Goal: Task Accomplishment & Management: Manage account settings

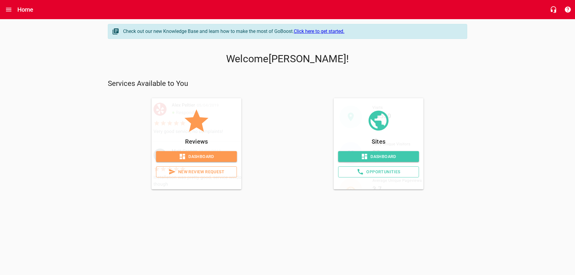
click at [190, 156] on span "Dashboard" at bounding box center [196, 156] width 71 height 7
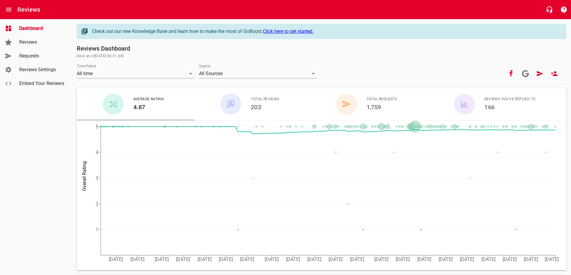
click at [37, 56] on span "Requests" at bounding box center [42, 55] width 46 height 7
